Goal: Book appointment/travel/reservation

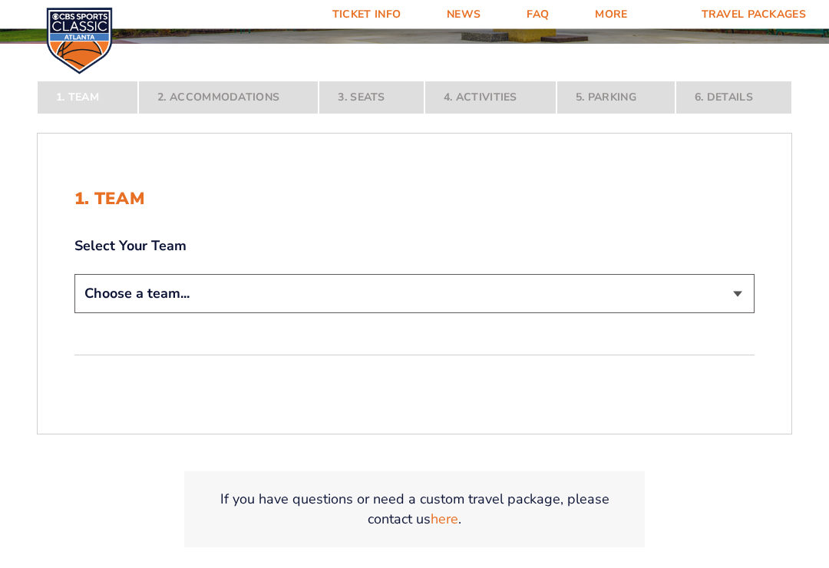
scroll to position [263, 0]
click at [734, 299] on select "Choose a team... [US_STATE] Wildcats [US_STATE] State Buckeyes [US_STATE] Tar H…" at bounding box center [414, 293] width 680 height 39
select select "12756"
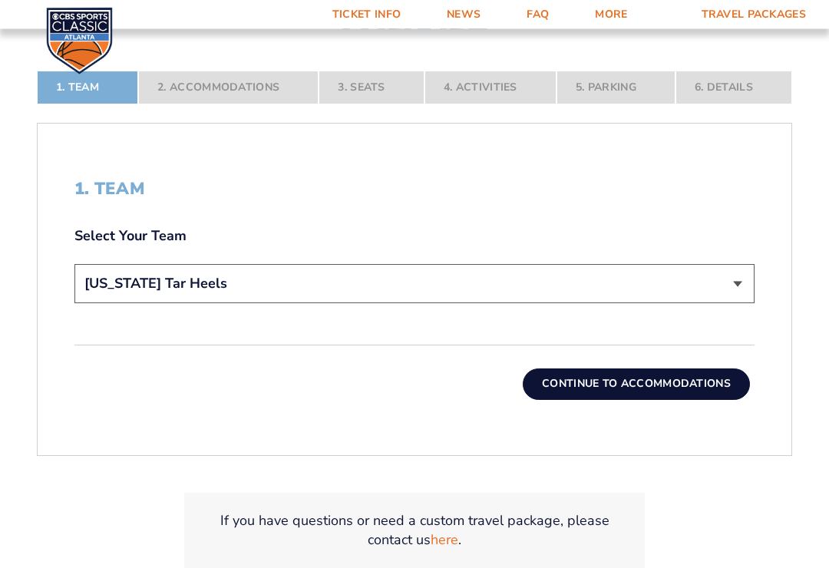
scroll to position [387, 0]
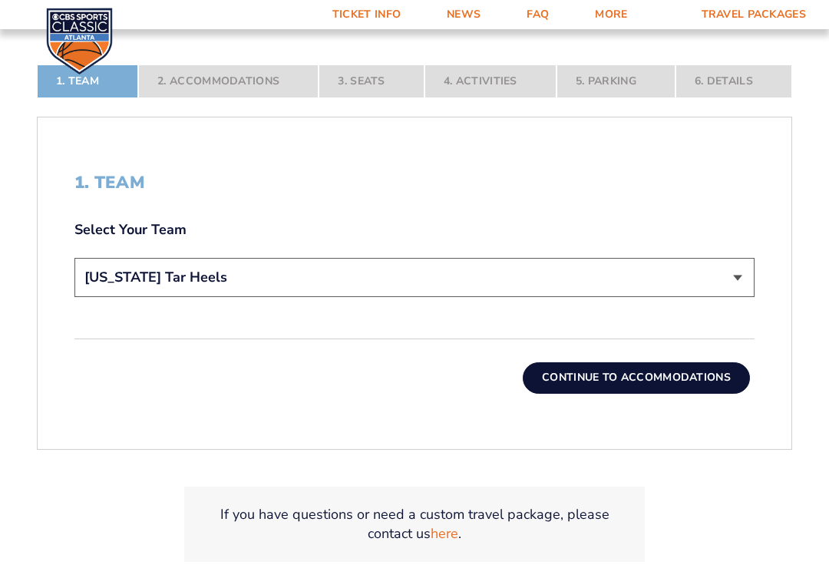
click at [676, 393] on button "Continue To Accommodations" at bounding box center [636, 377] width 227 height 31
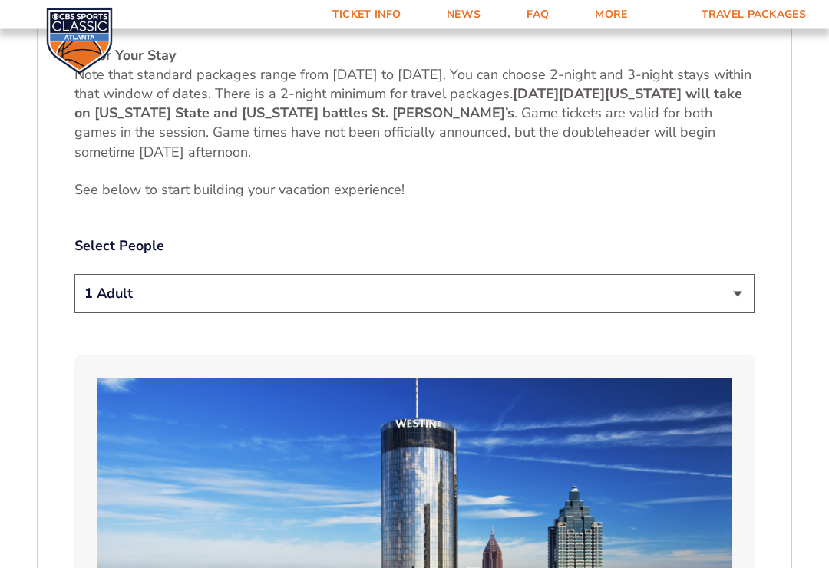
scroll to position [736, 0]
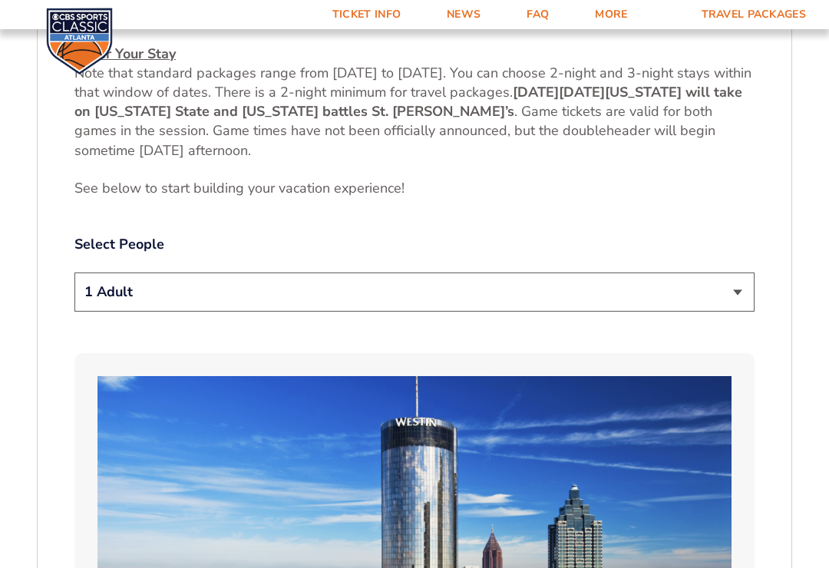
click at [740, 279] on select "1 Adult 2 Adults 3 Adults 4 Adults 2 Adults + 1 Child 2 Adults + 2 Children 2 A…" at bounding box center [414, 291] width 680 height 39
select select "2 Adults"
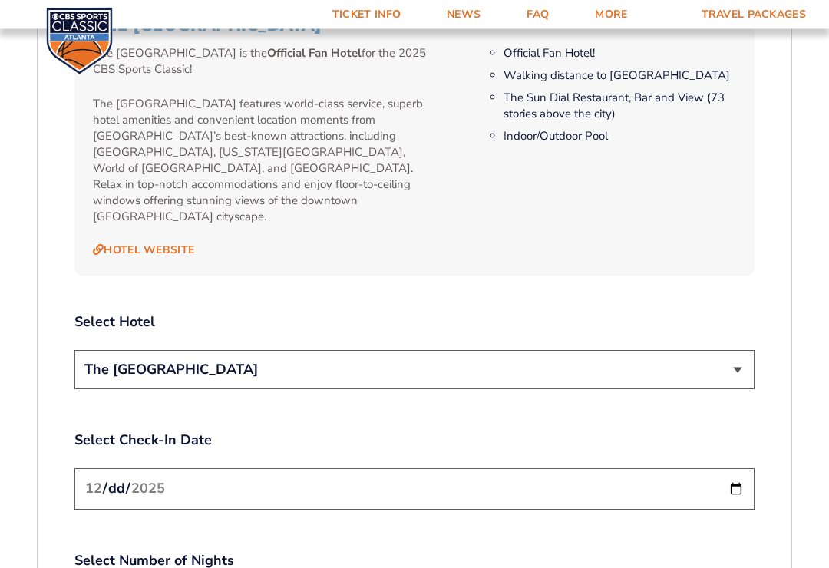
click at [737, 351] on select "The [GEOGRAPHIC_DATA]" at bounding box center [414, 370] width 680 height 39
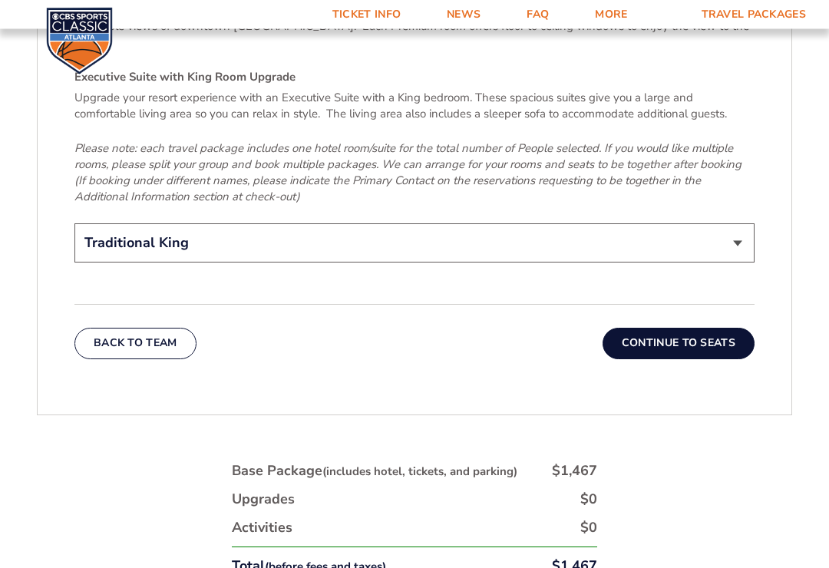
scroll to position [2489, 0]
click at [703, 328] on button "Continue To Seats" at bounding box center [679, 343] width 152 height 31
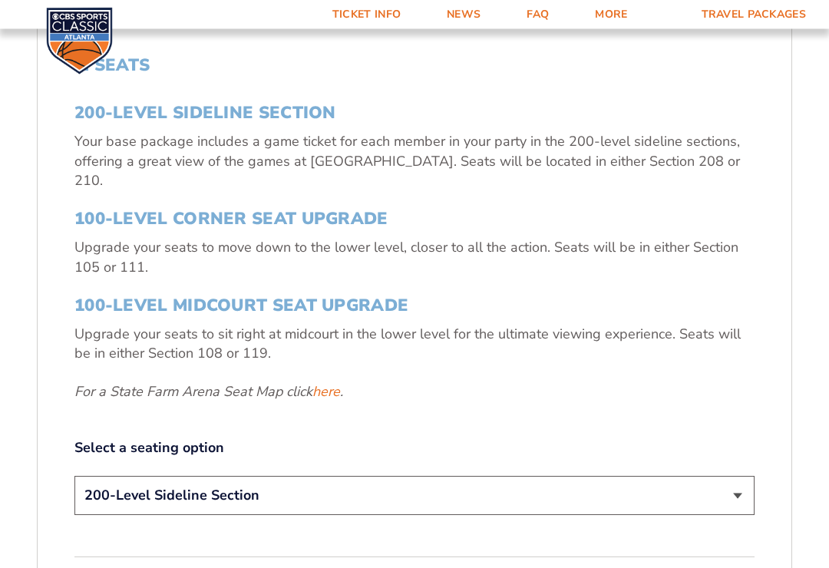
scroll to position [505, 0]
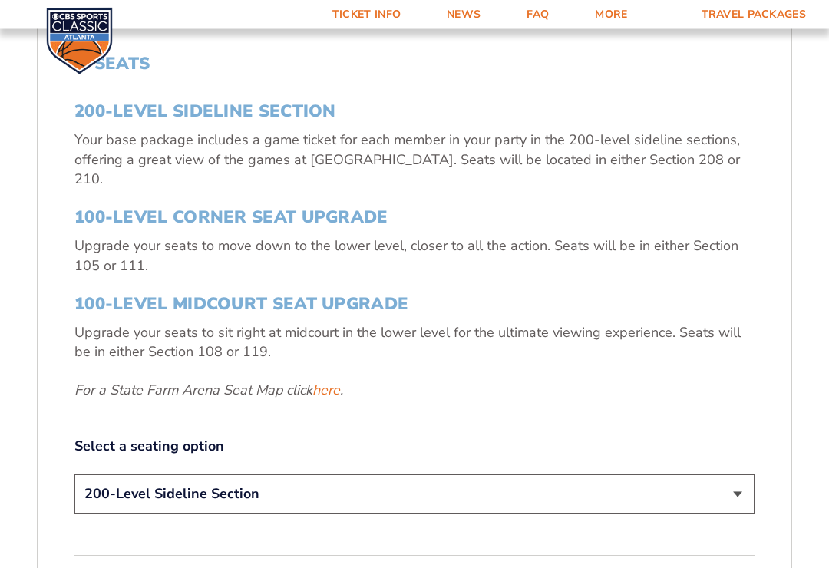
click at [338, 383] on link "here" at bounding box center [326, 390] width 28 height 19
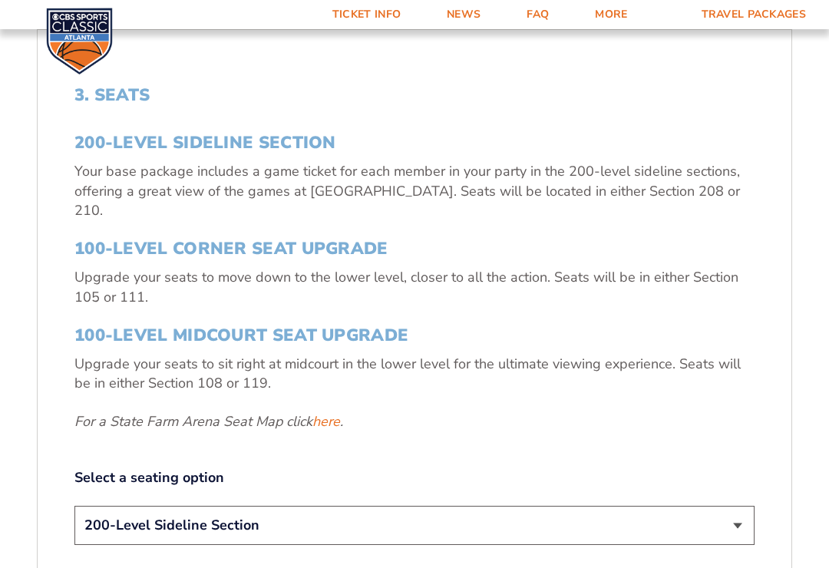
scroll to position [474, 0]
click at [334, 413] on link "here" at bounding box center [326, 422] width 28 height 19
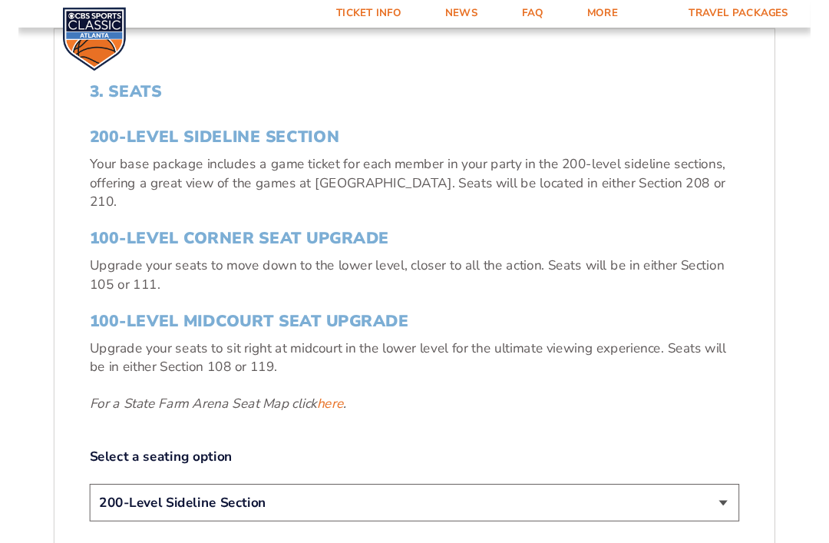
scroll to position [474, 0]
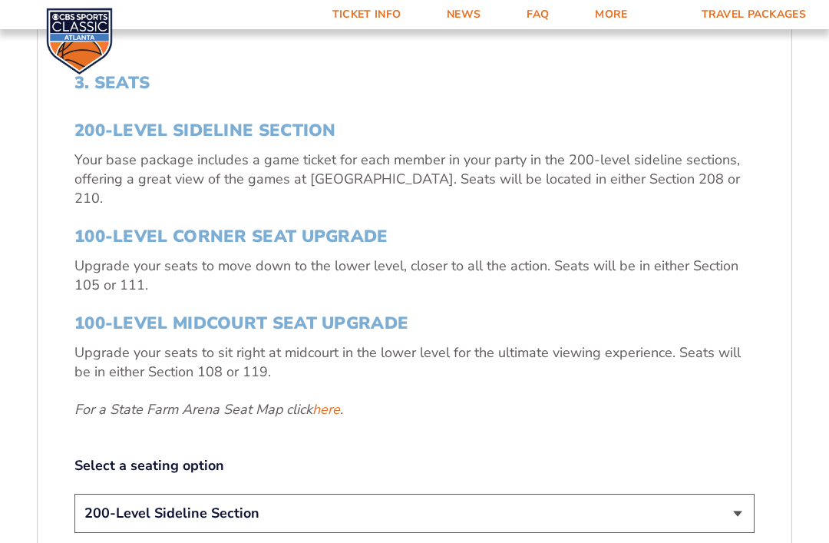
click at [338, 414] on link "here" at bounding box center [326, 409] width 28 height 19
click at [338, 410] on link "here" at bounding box center [326, 409] width 28 height 19
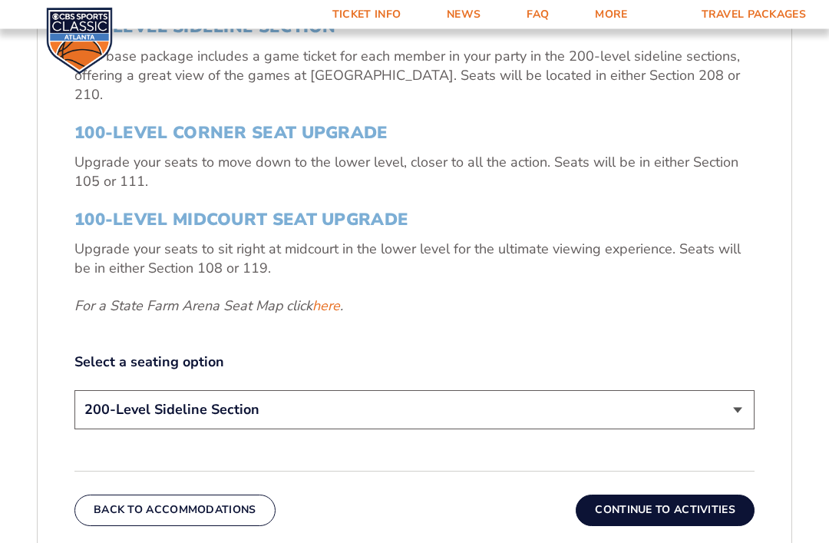
click at [739, 414] on select "200-Level Sideline Section 100-Level Corner Seat Upgrade (+$120 per person) 100…" at bounding box center [414, 410] width 680 height 39
select select "100-Level Corner Seat Upgrade"
click at [714, 521] on button "Continue To Activities" at bounding box center [665, 509] width 179 height 31
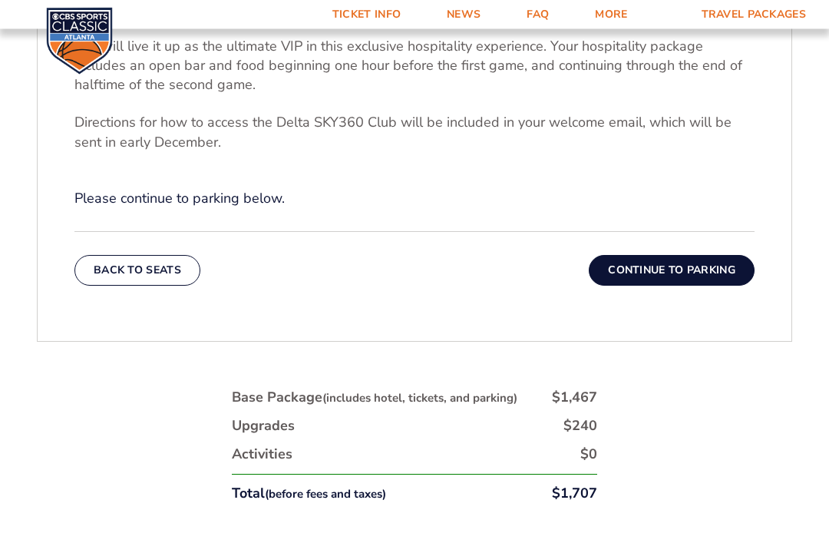
scroll to position [616, 0]
click at [698, 272] on div "Back To Seats Continue To Parking" at bounding box center [414, 258] width 680 height 54
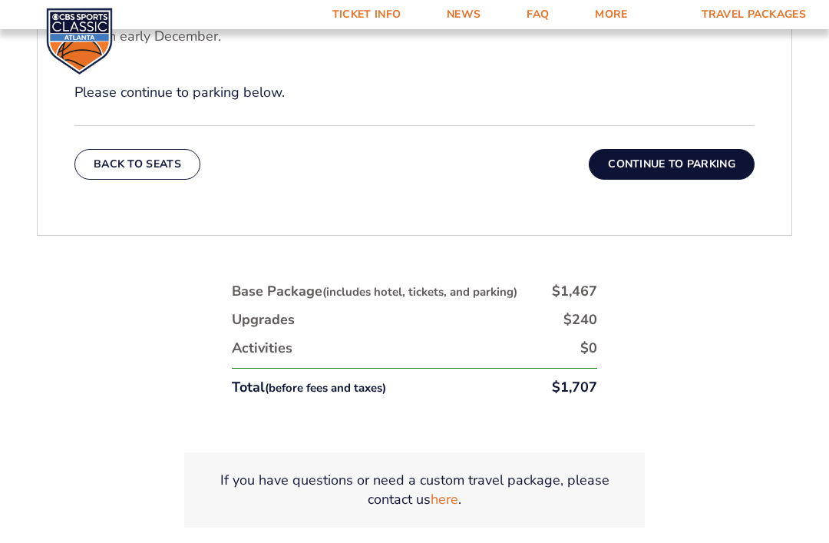
scroll to position [718, 0]
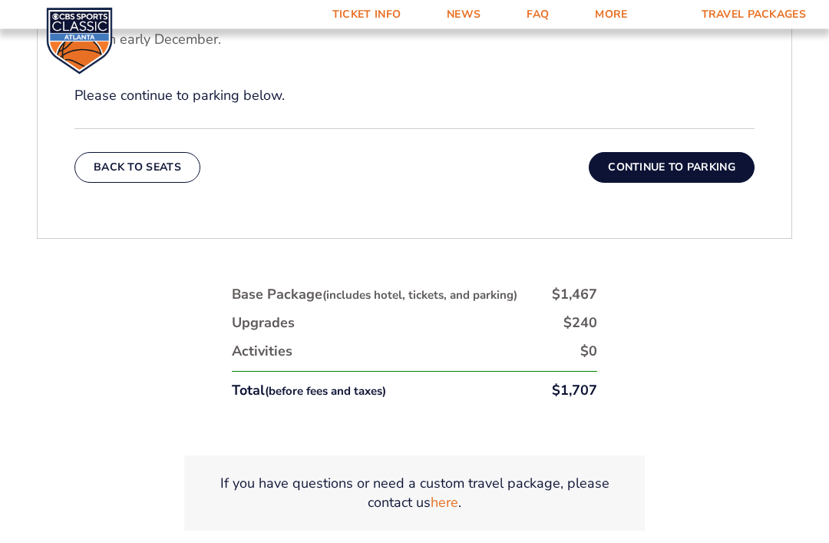
click at [670, 178] on button "Continue To Parking" at bounding box center [672, 168] width 166 height 31
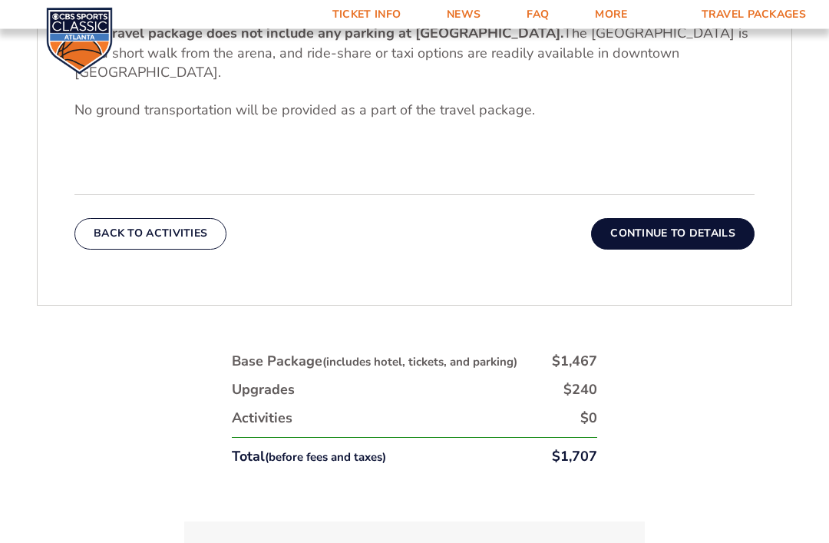
scroll to position [573, 0]
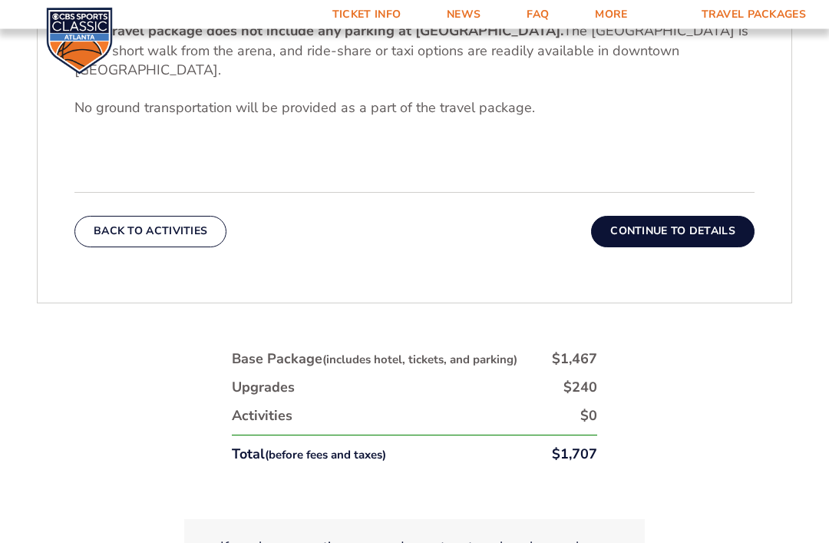
click at [674, 235] on button "Continue To Details" at bounding box center [672, 231] width 163 height 31
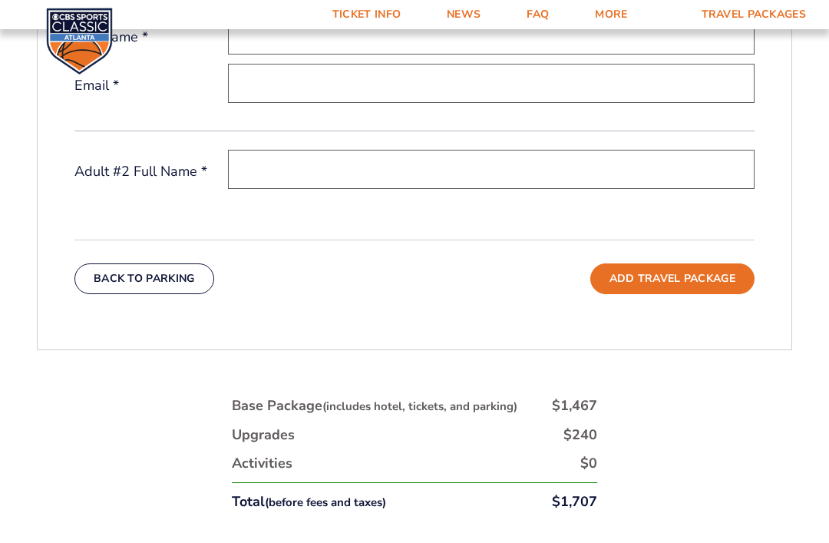
scroll to position [613, 0]
click at [719, 292] on button "Add Travel Package" at bounding box center [672, 279] width 164 height 31
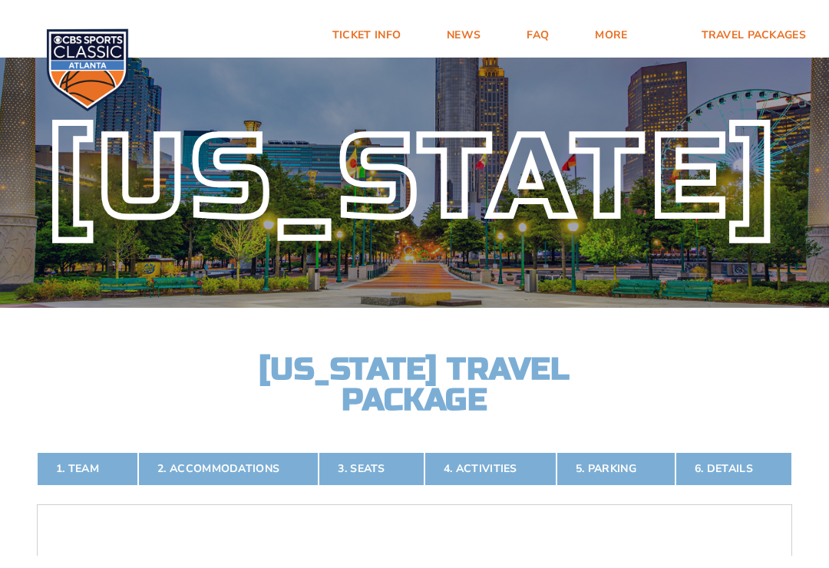
scroll to position [0, 0]
